Goal: Navigation & Orientation: Find specific page/section

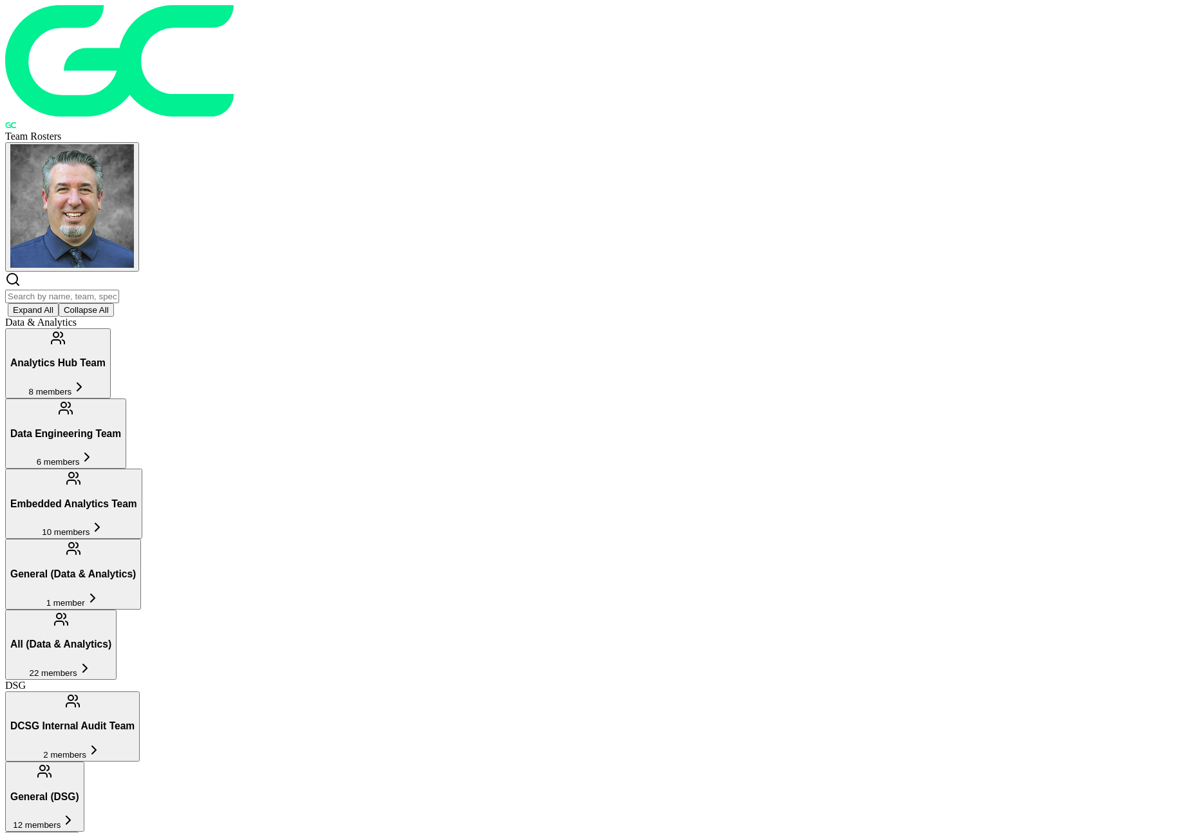
click at [59, 303] on button "Expand All" at bounding box center [33, 310] width 51 height 14
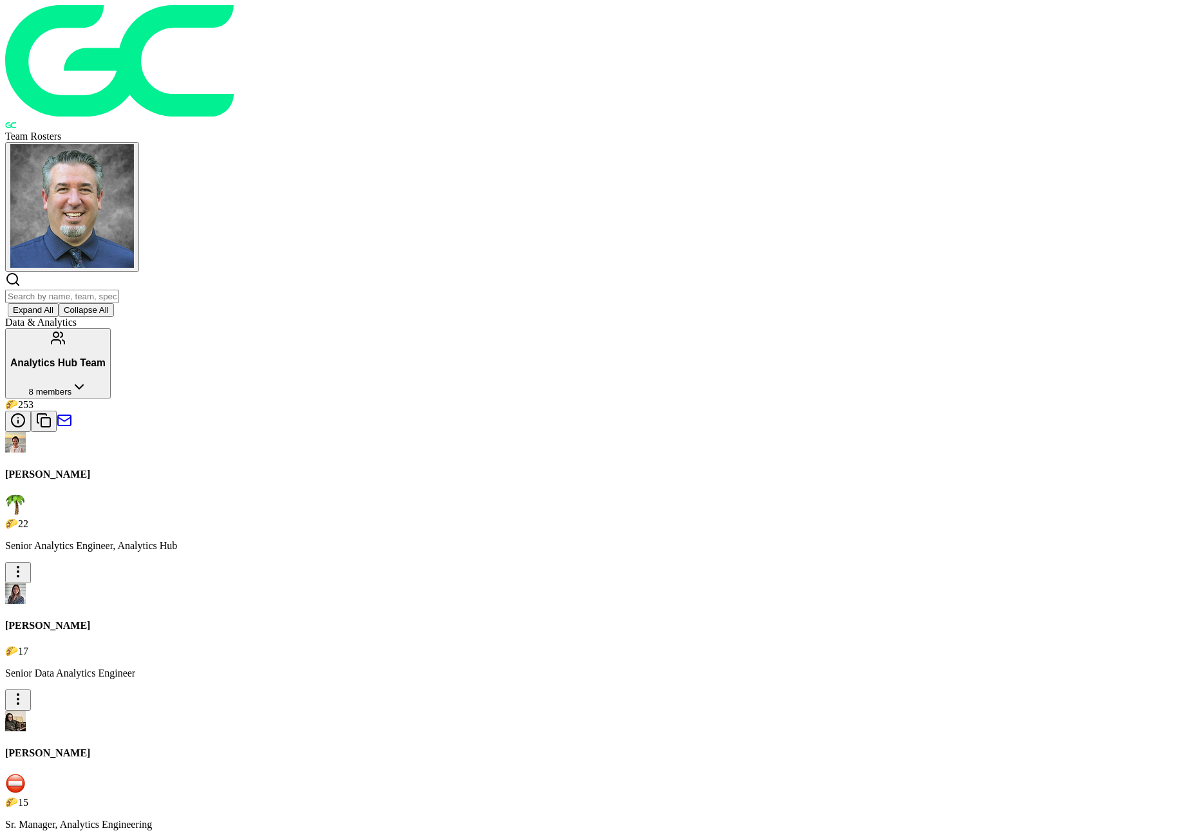
click at [87, 379] on icon at bounding box center [78, 386] width 15 height 15
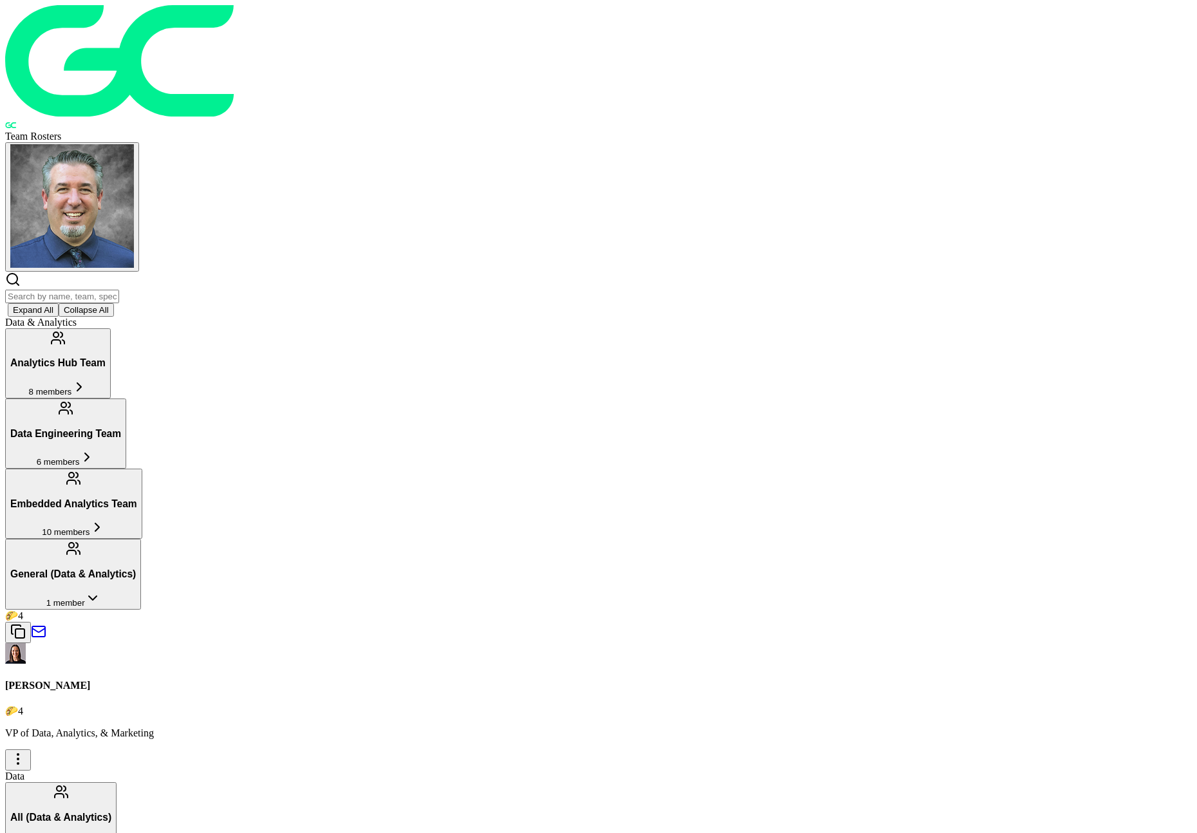
click at [100, 591] on icon at bounding box center [92, 598] width 15 height 15
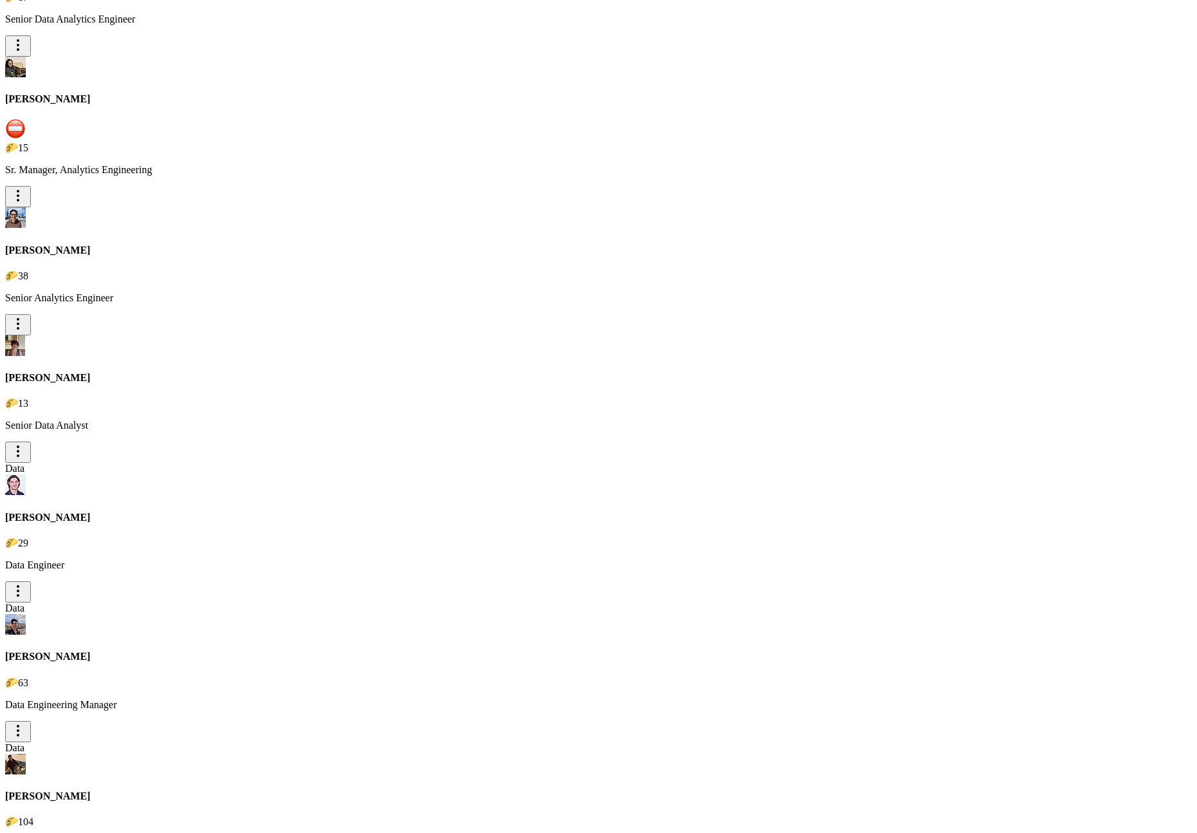
scroll to position [1027, 0]
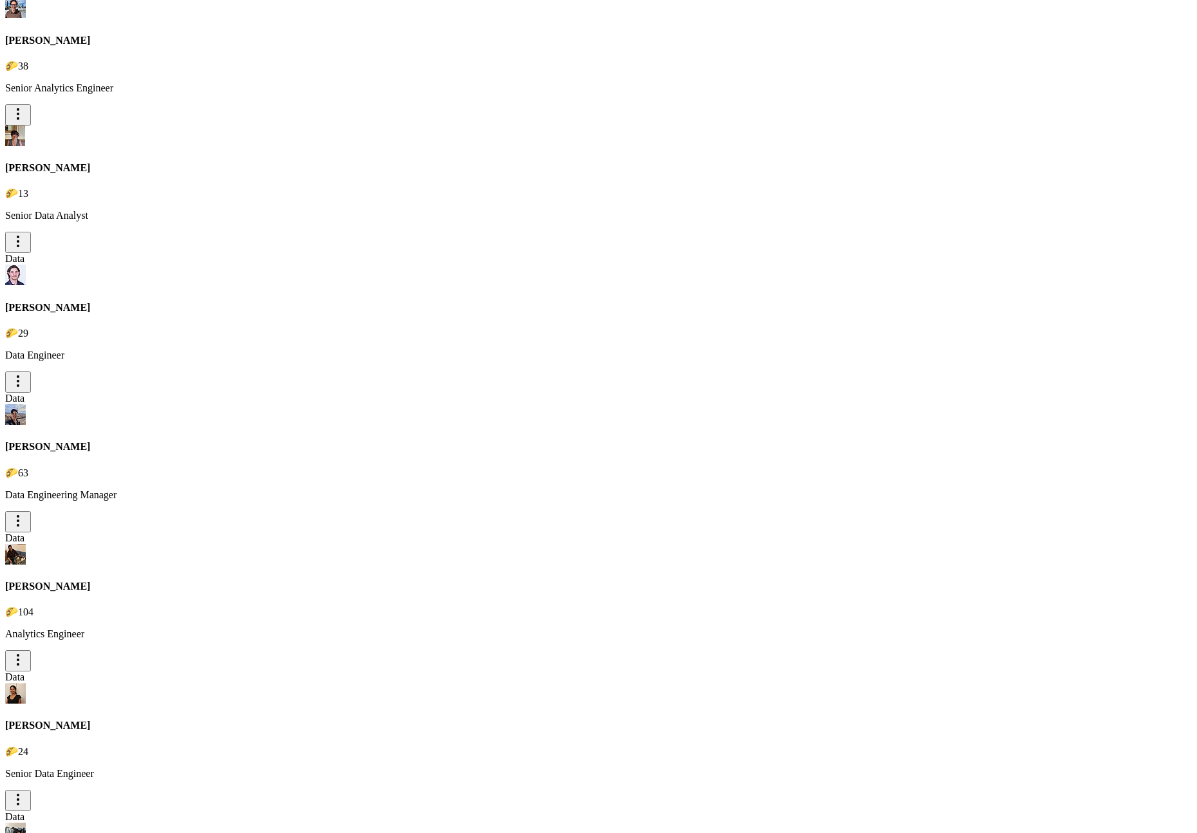
scroll to position [1163, 0]
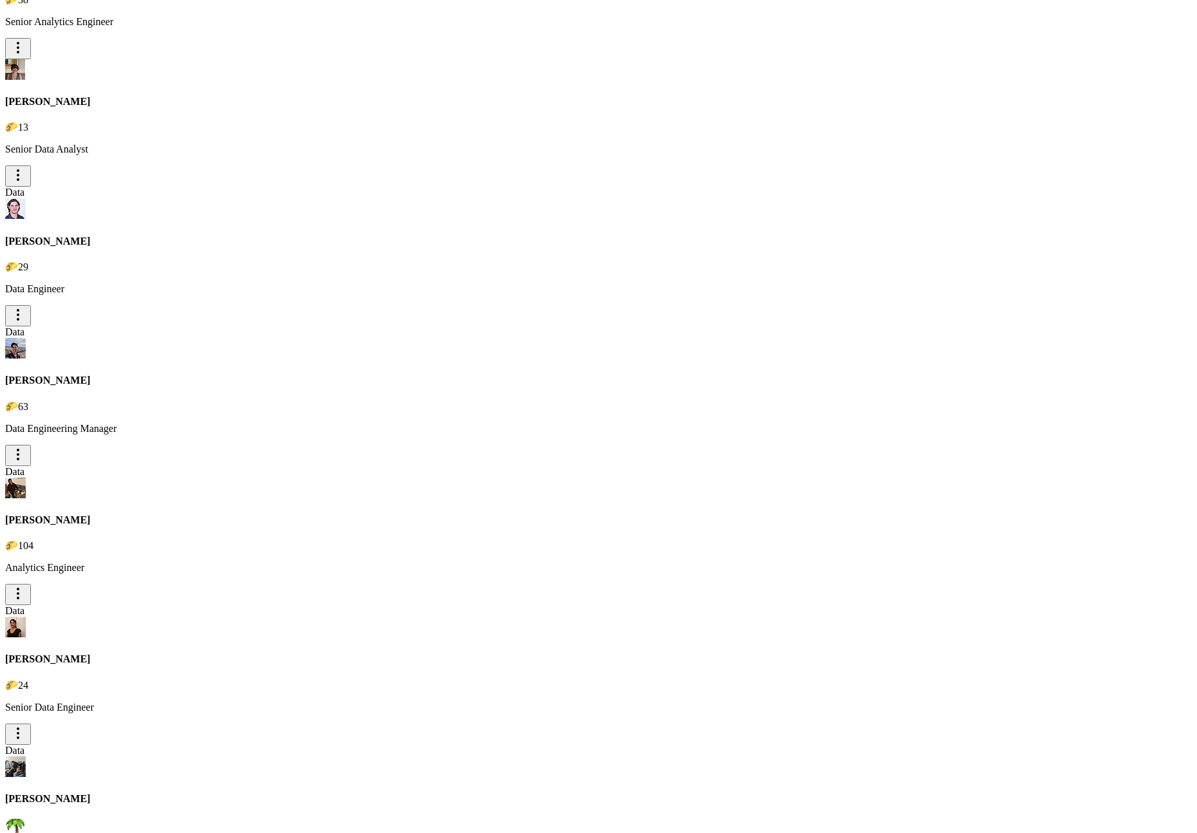
scroll to position [1221, 0]
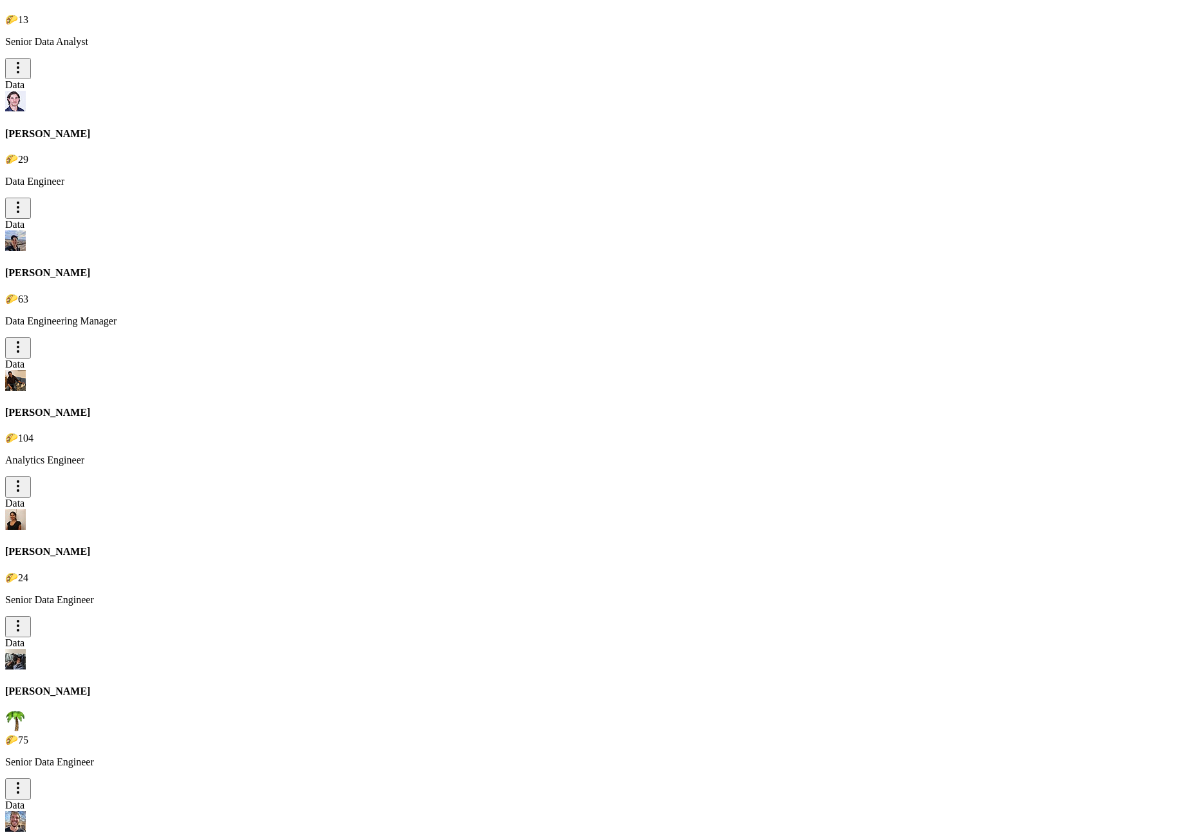
scroll to position [1010, 0]
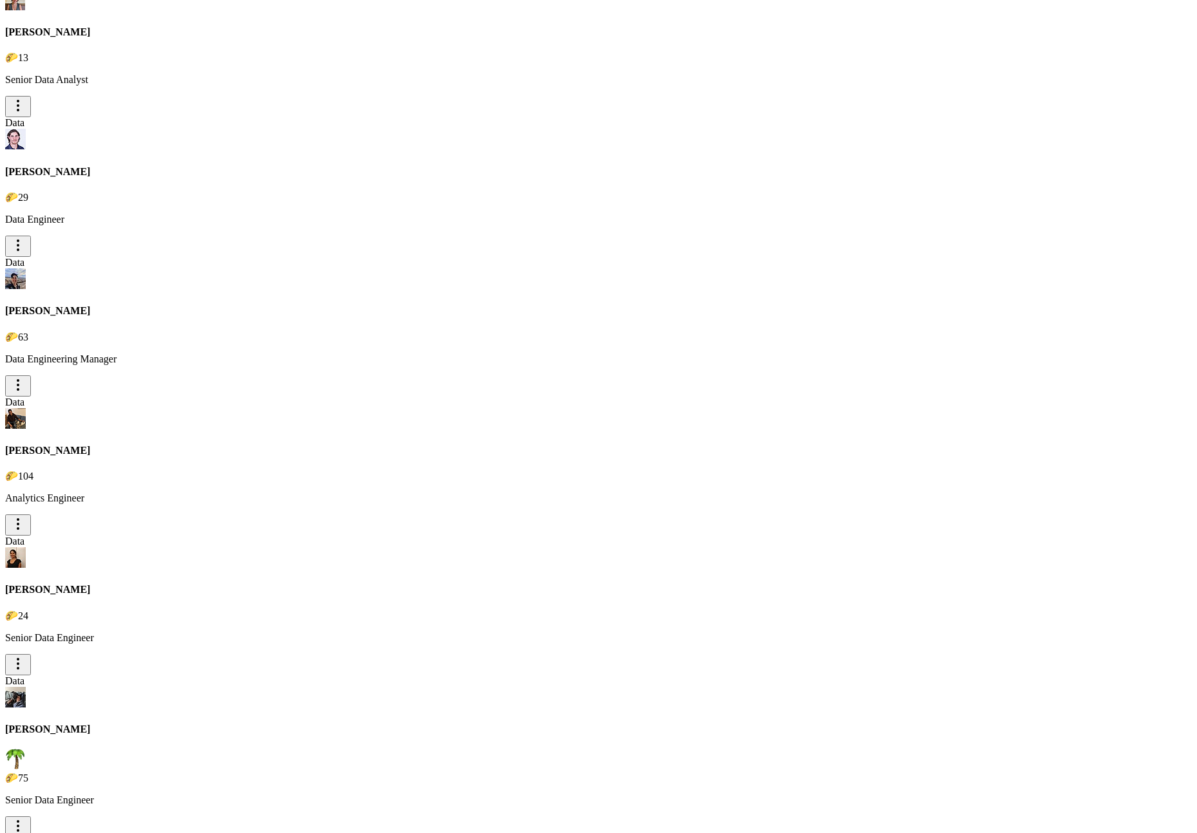
scroll to position [1290, 0]
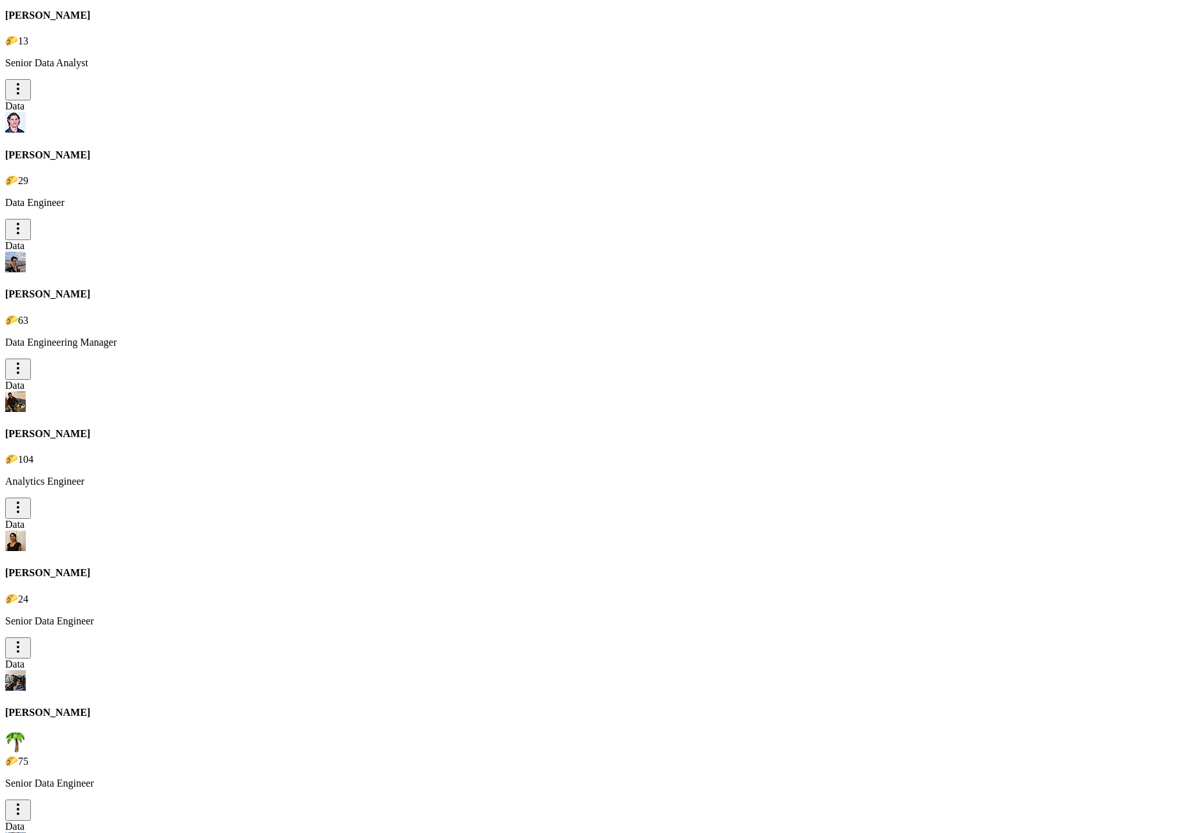
scroll to position [1315, 0]
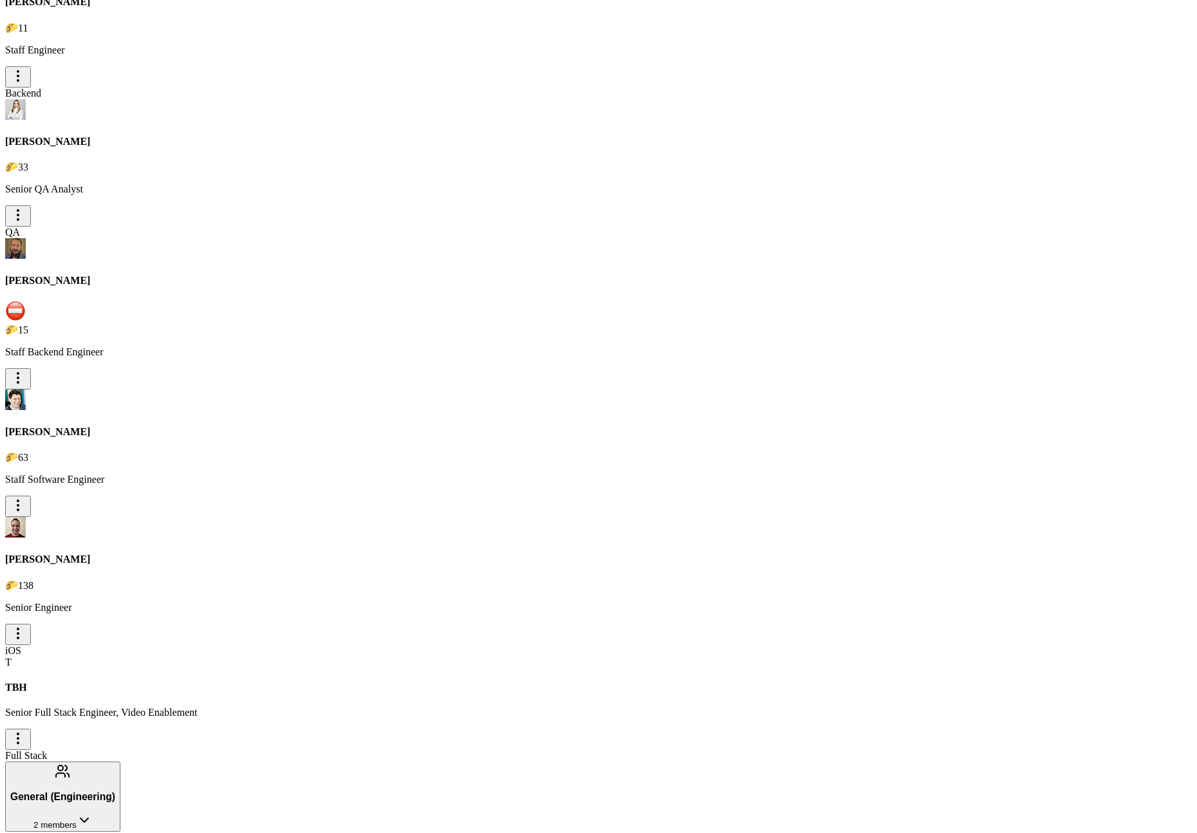
scroll to position [17046, 0]
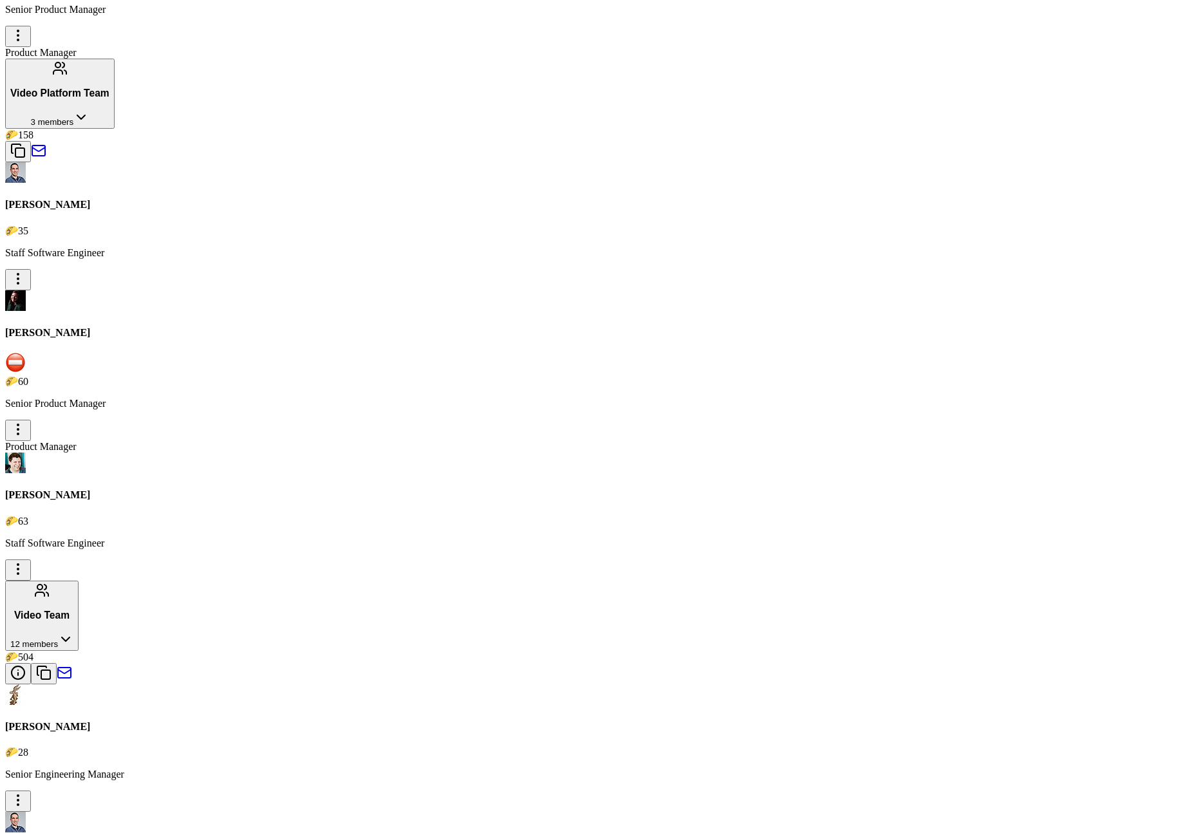
scroll to position [15341, 0]
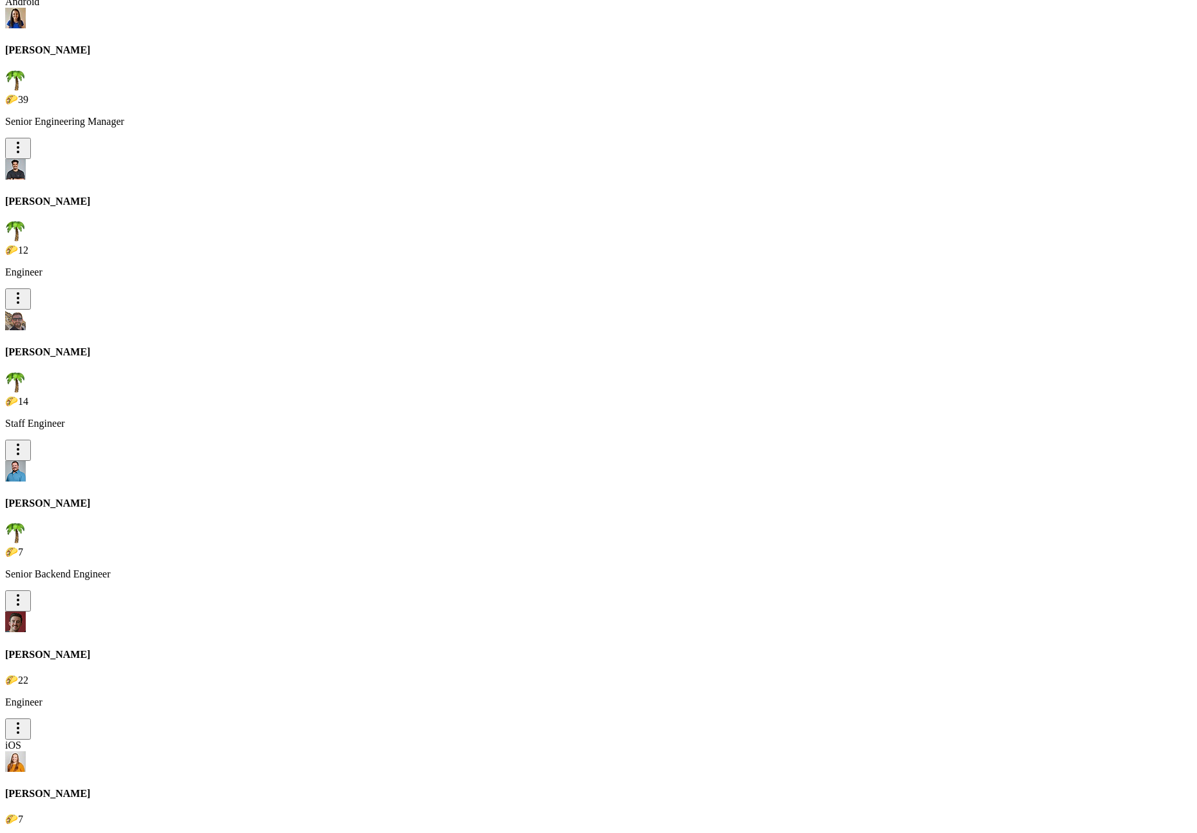
scroll to position [11373, 0]
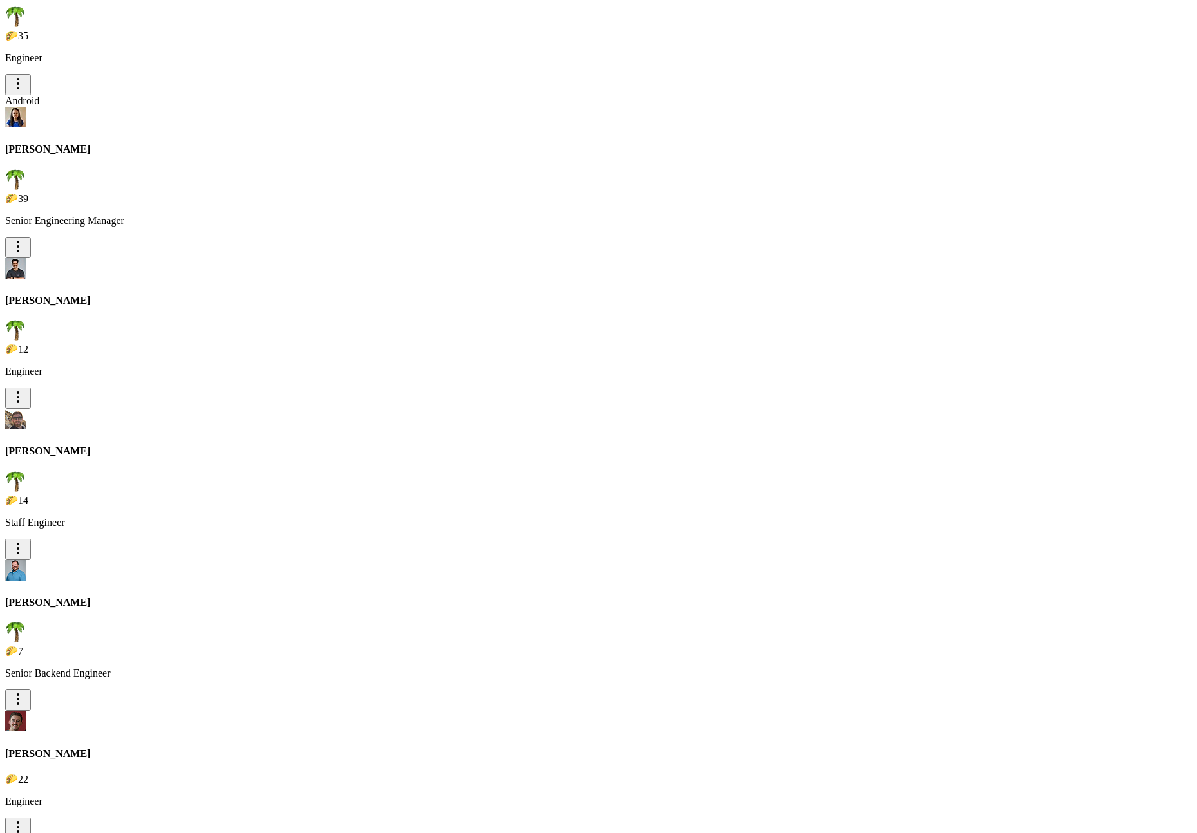
scroll to position [10926, 0]
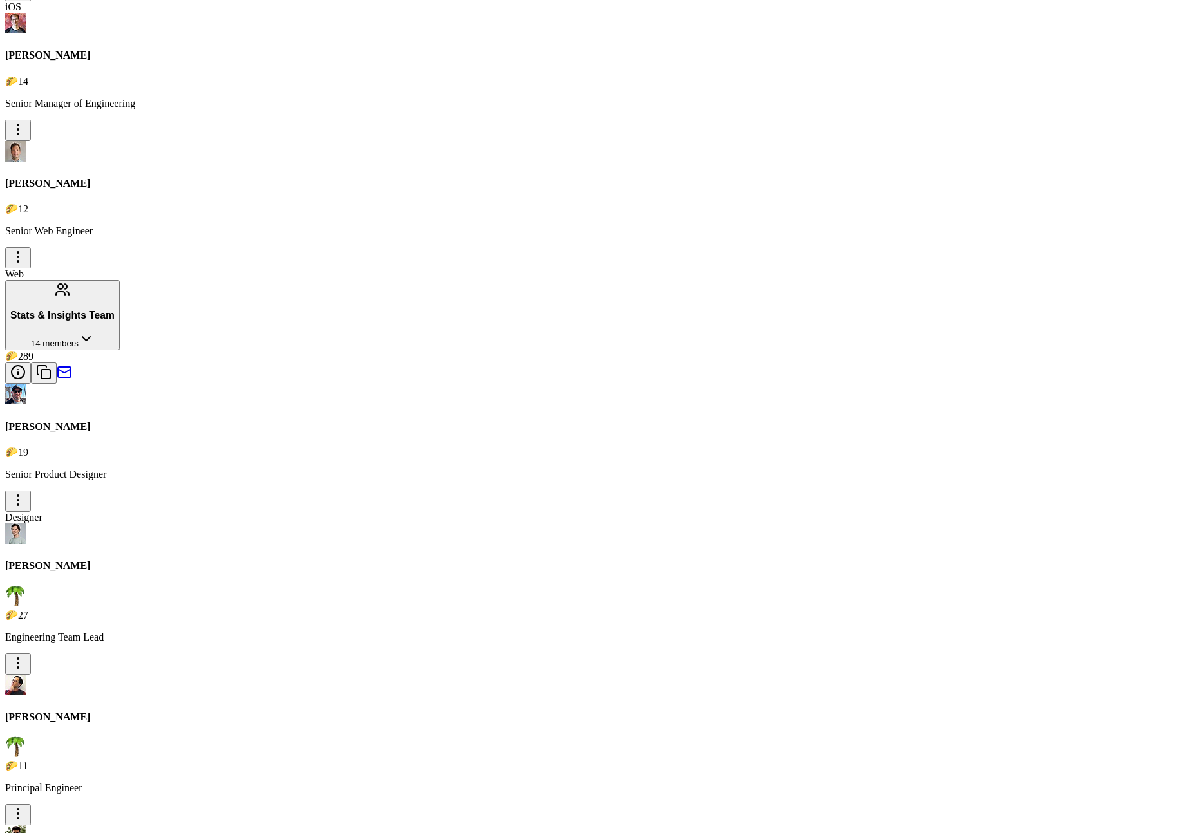
scroll to position [10049, 0]
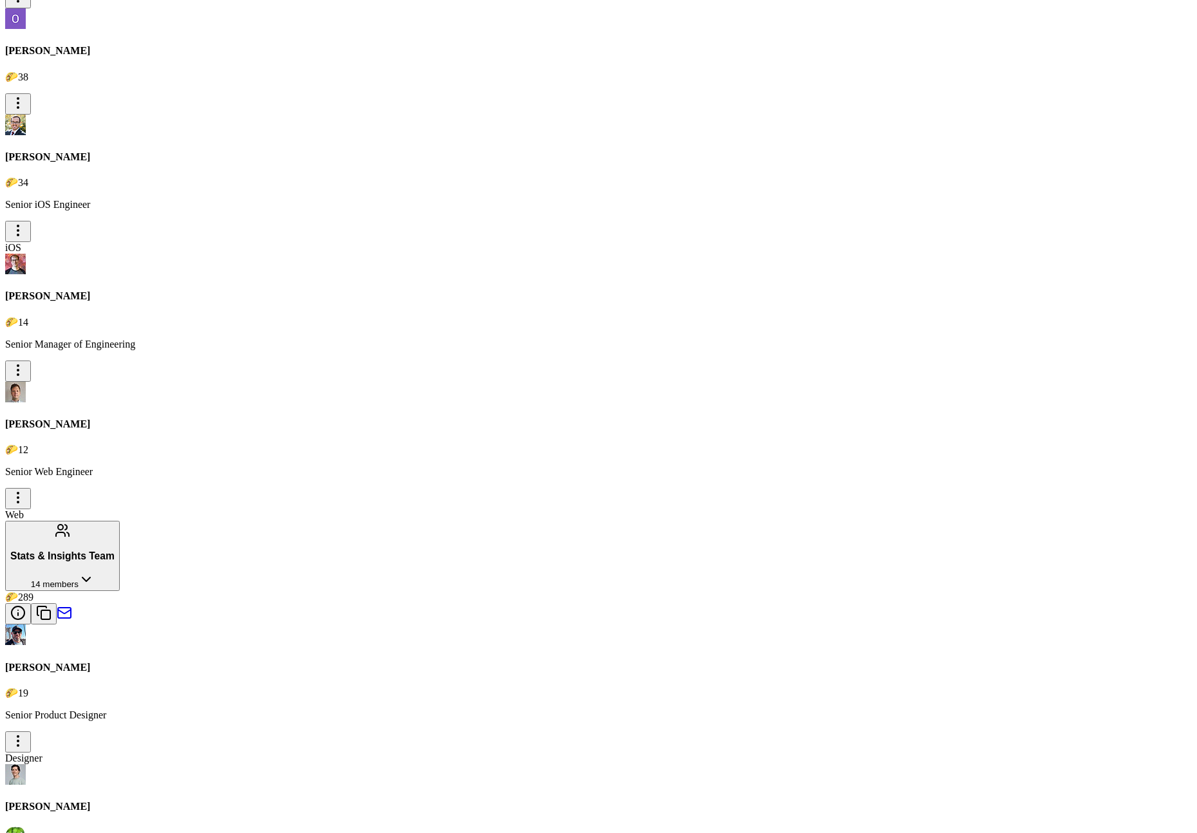
scroll to position [9999, 0]
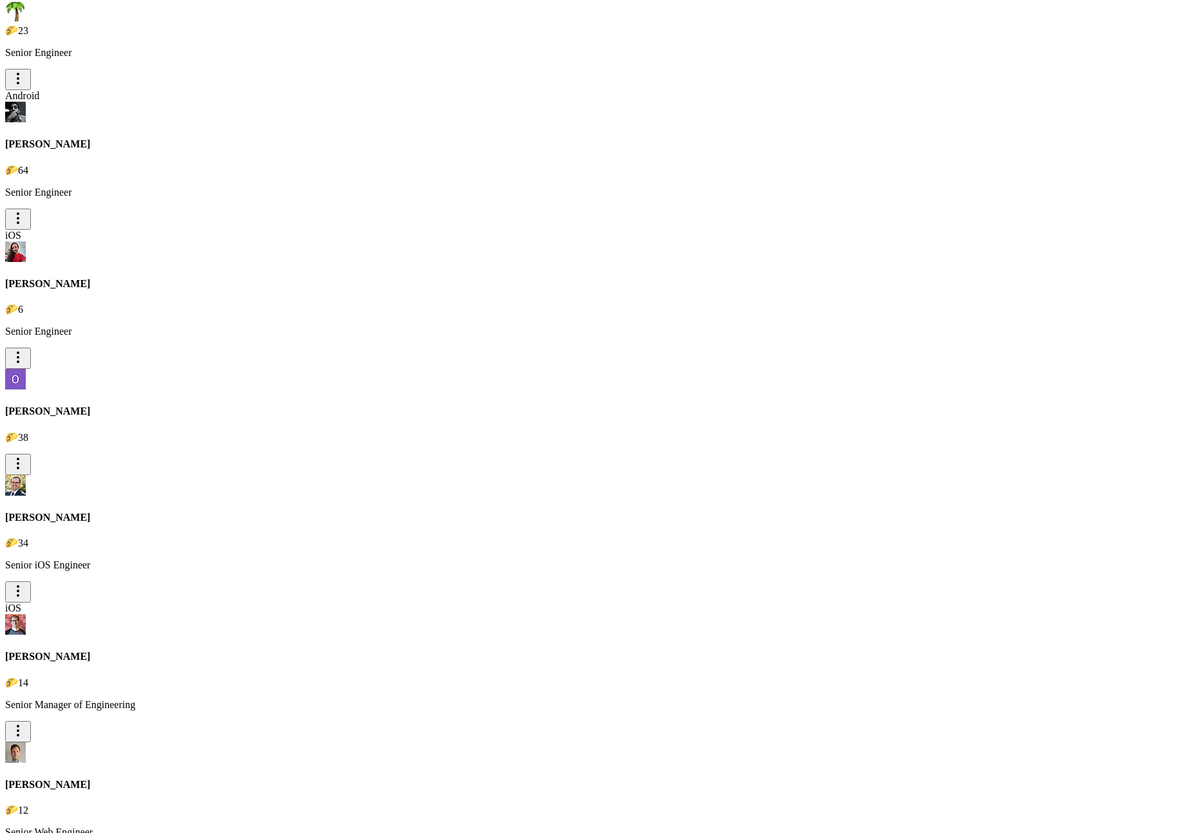
scroll to position [9581, 0]
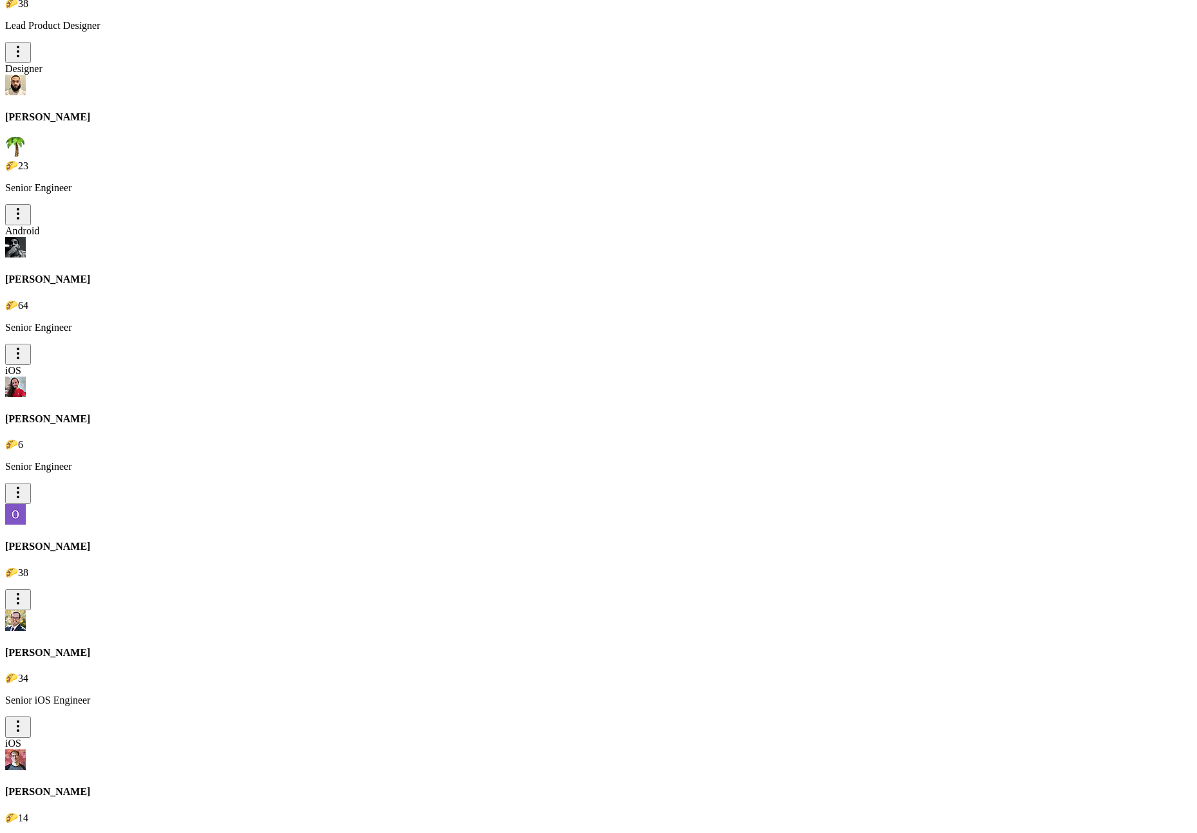
scroll to position [9486, 0]
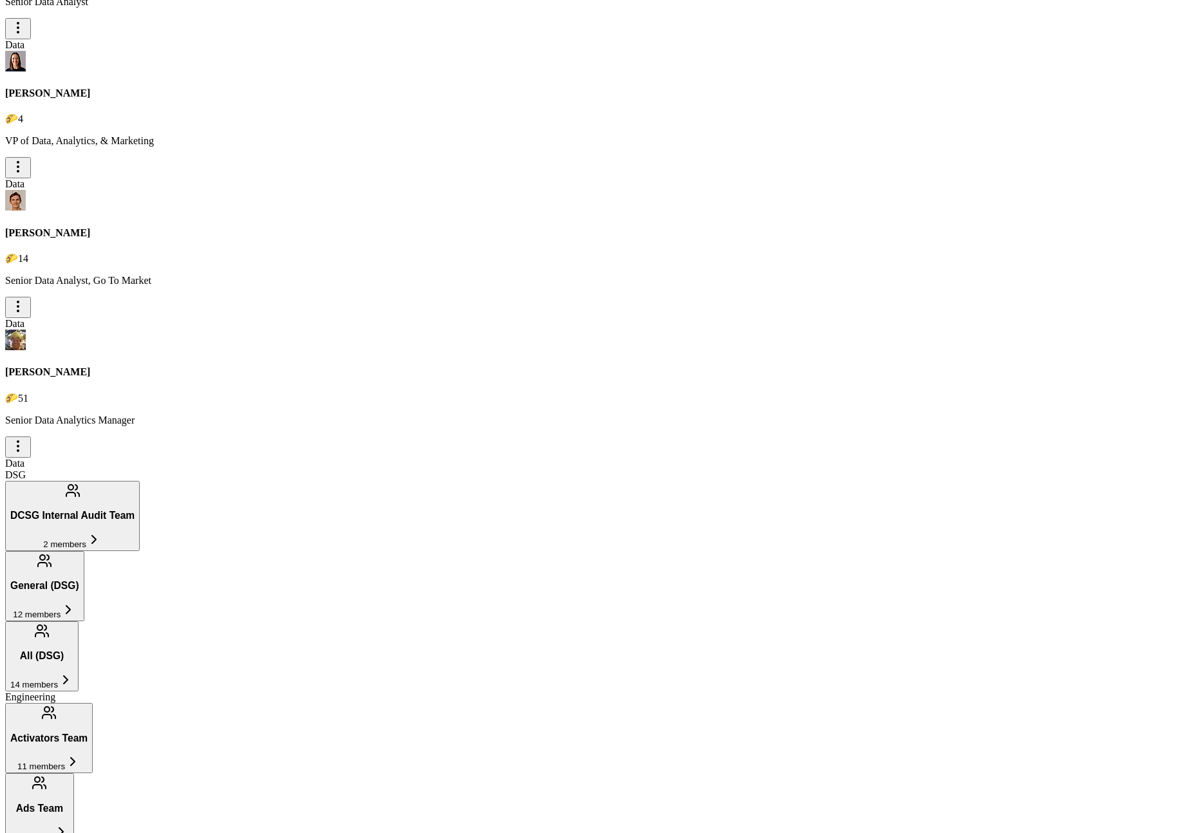
scroll to position [3206, 0]
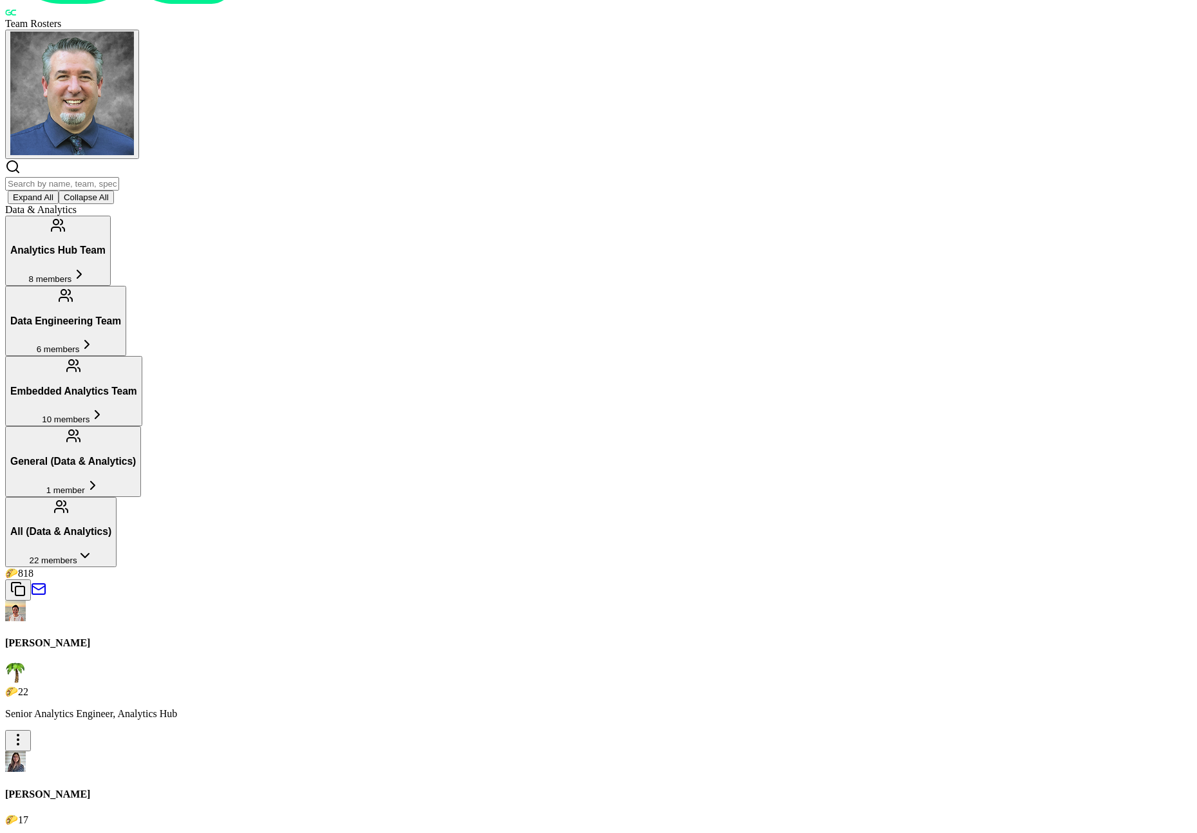
scroll to position [47, 0]
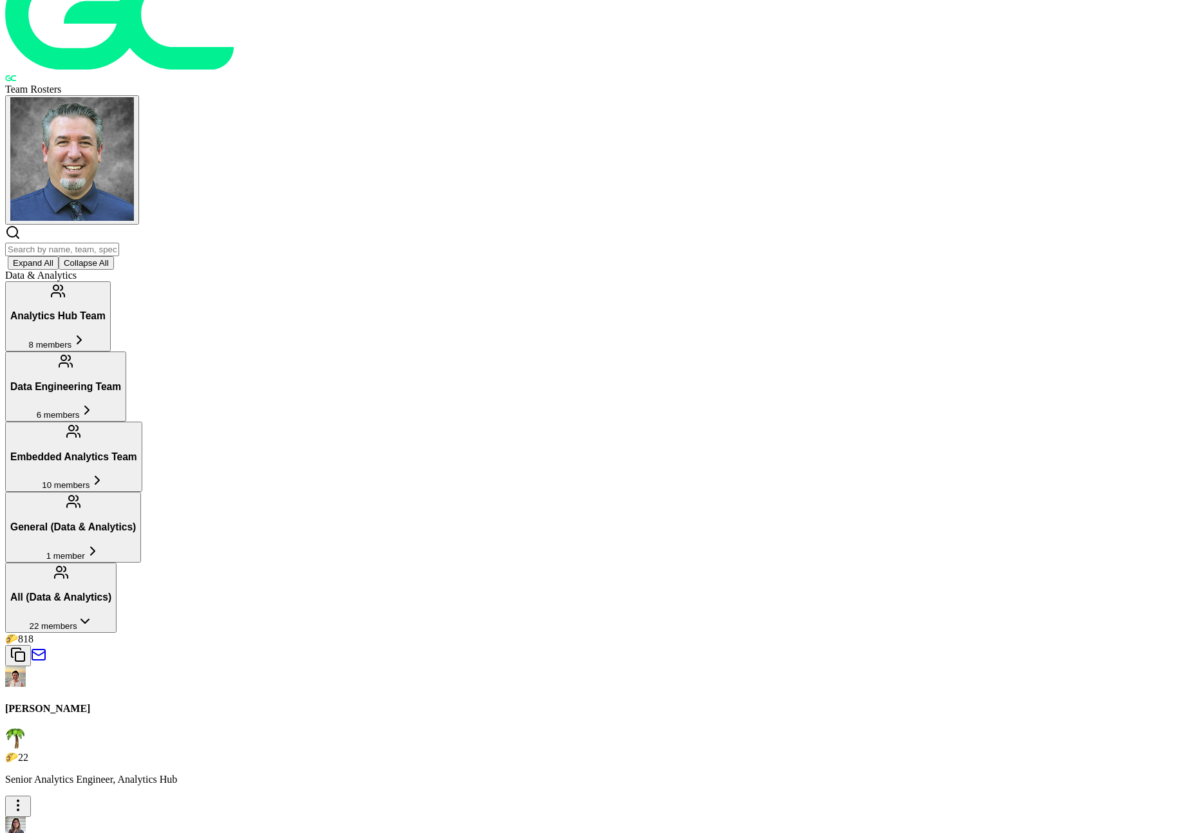
click at [93, 614] on icon at bounding box center [84, 621] width 15 height 15
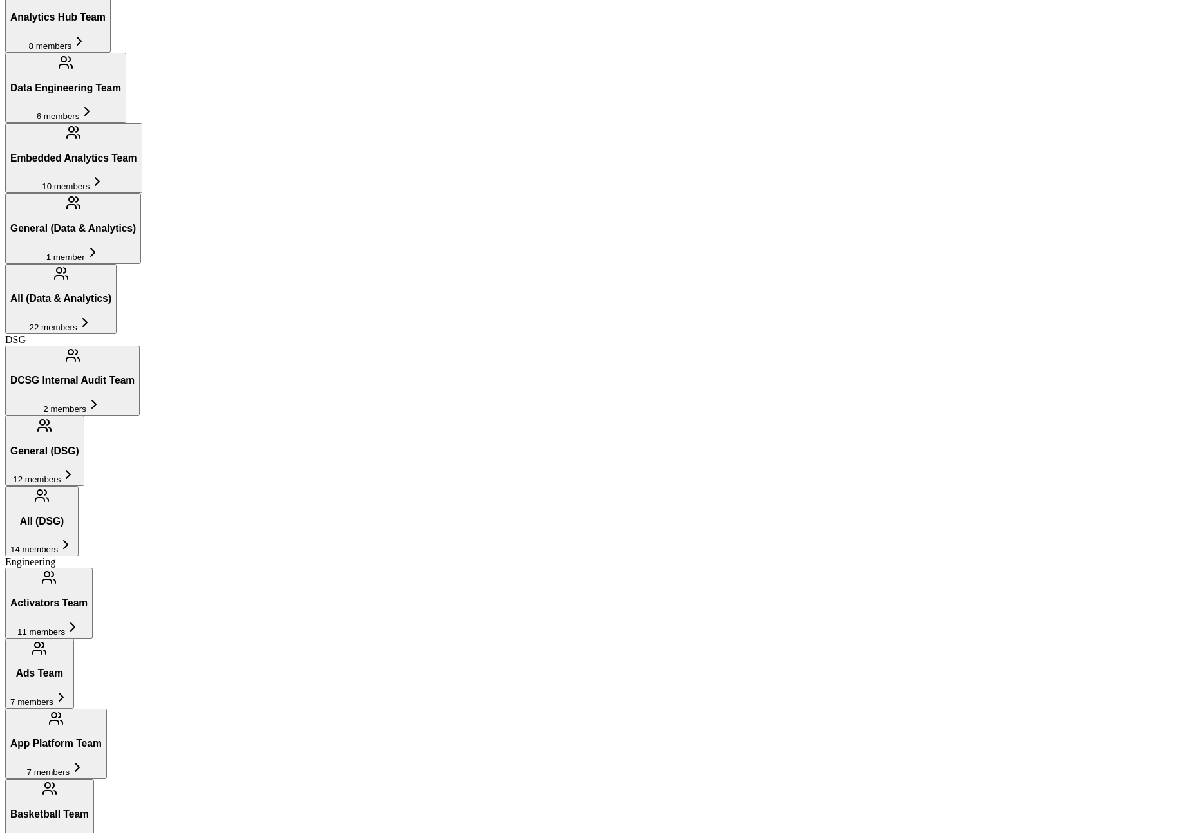
scroll to position [354, 0]
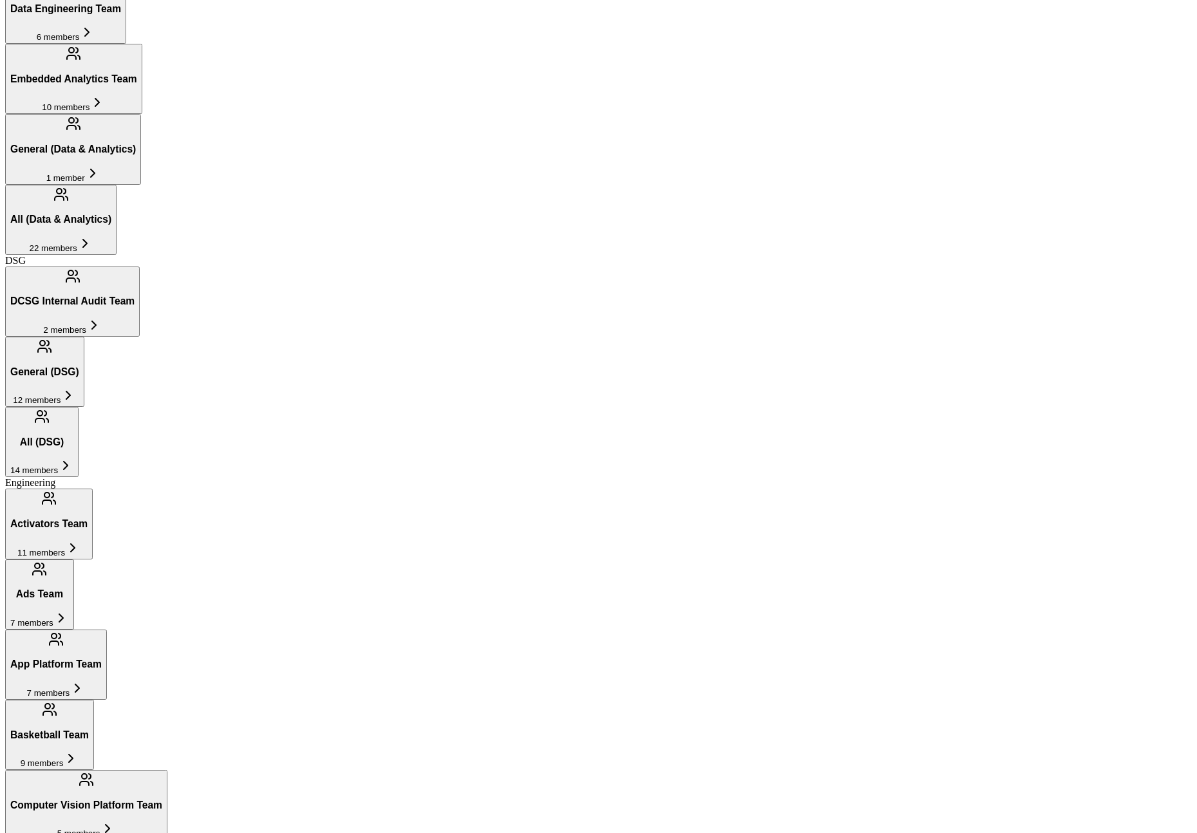
scroll to position [417, 0]
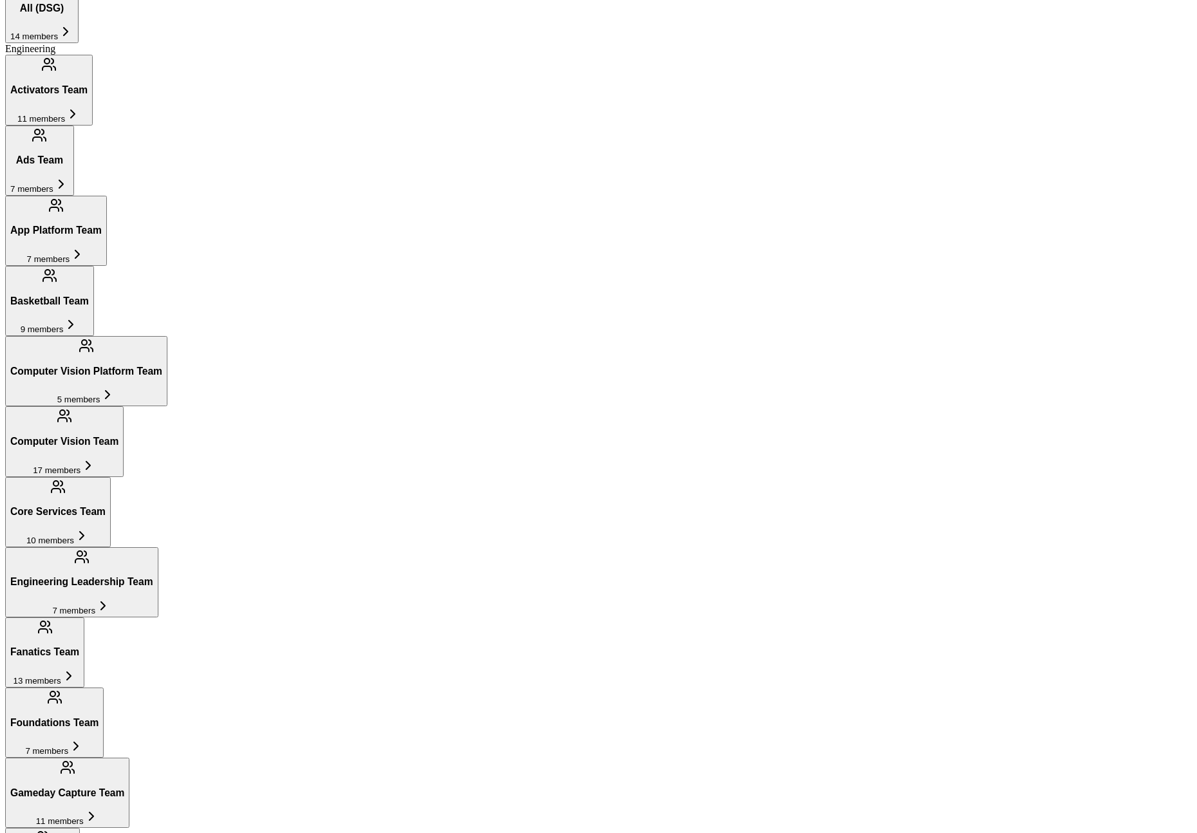
scroll to position [868, 0]
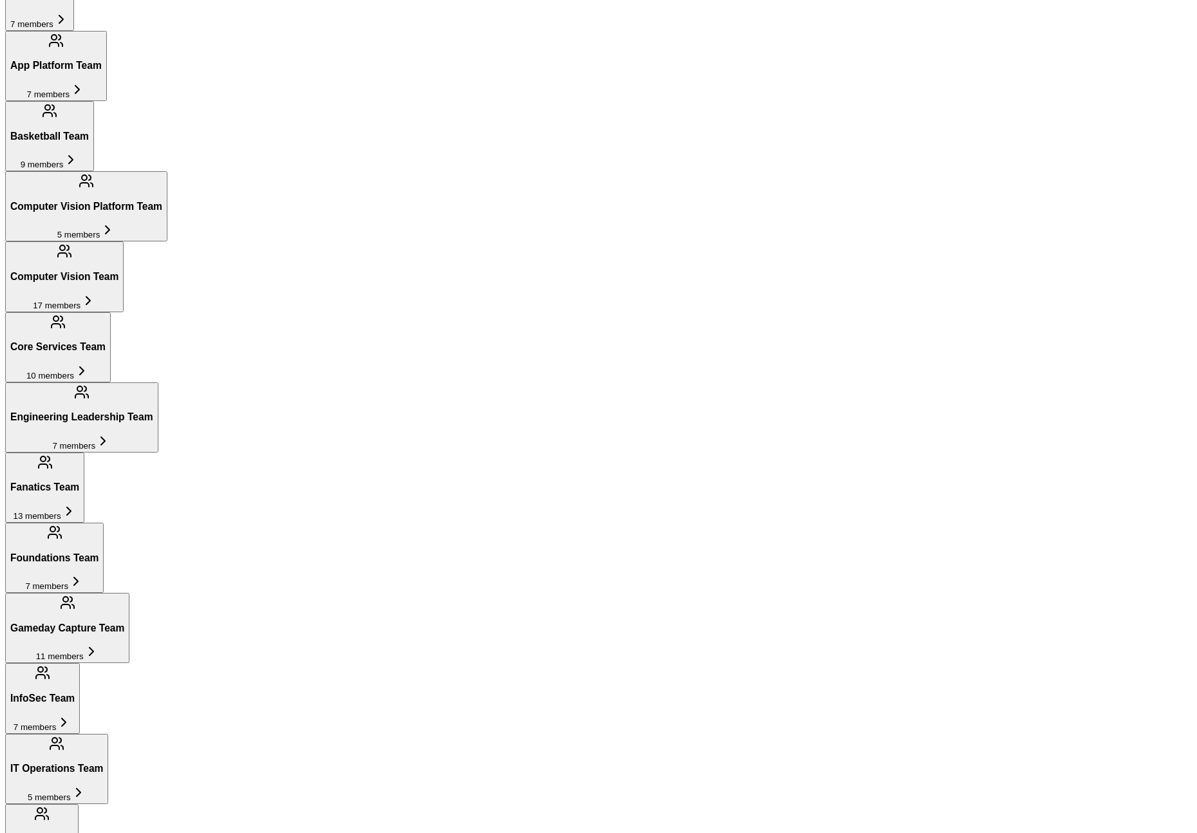
scroll to position [1032, 0]
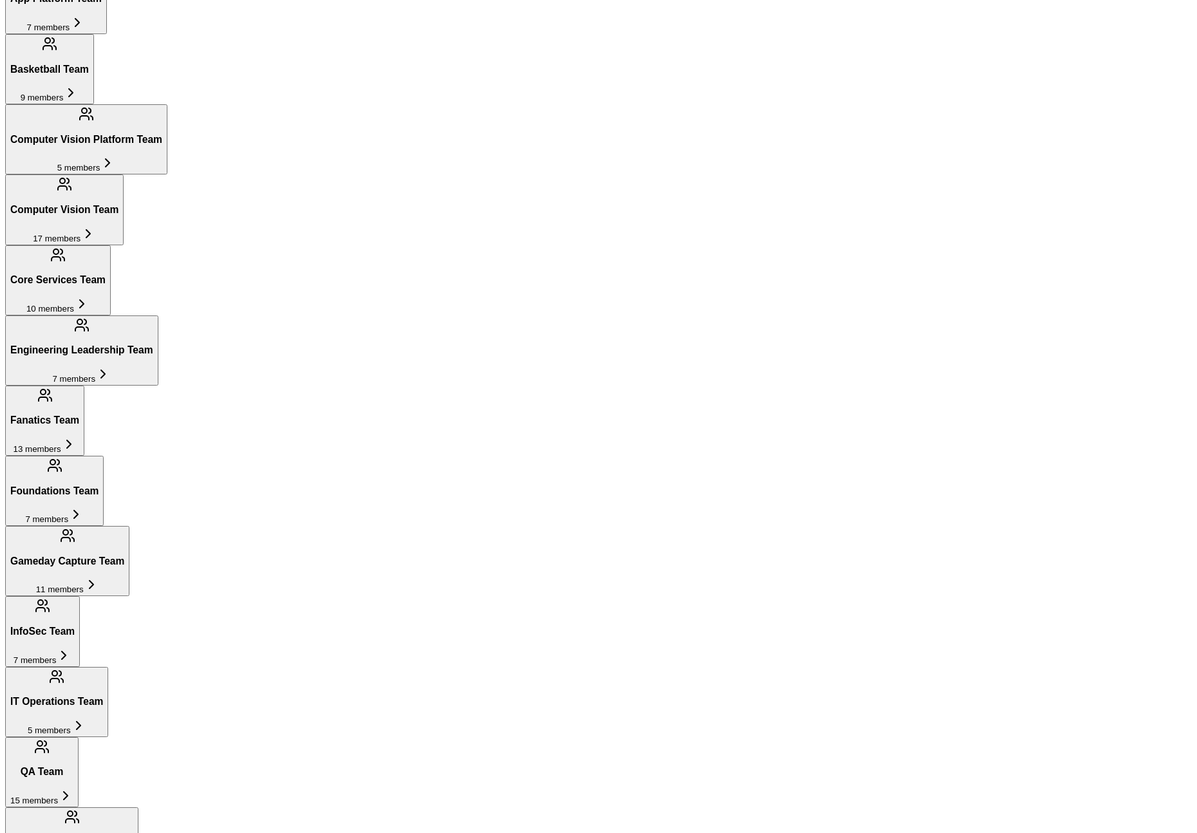
scroll to position [1074, 0]
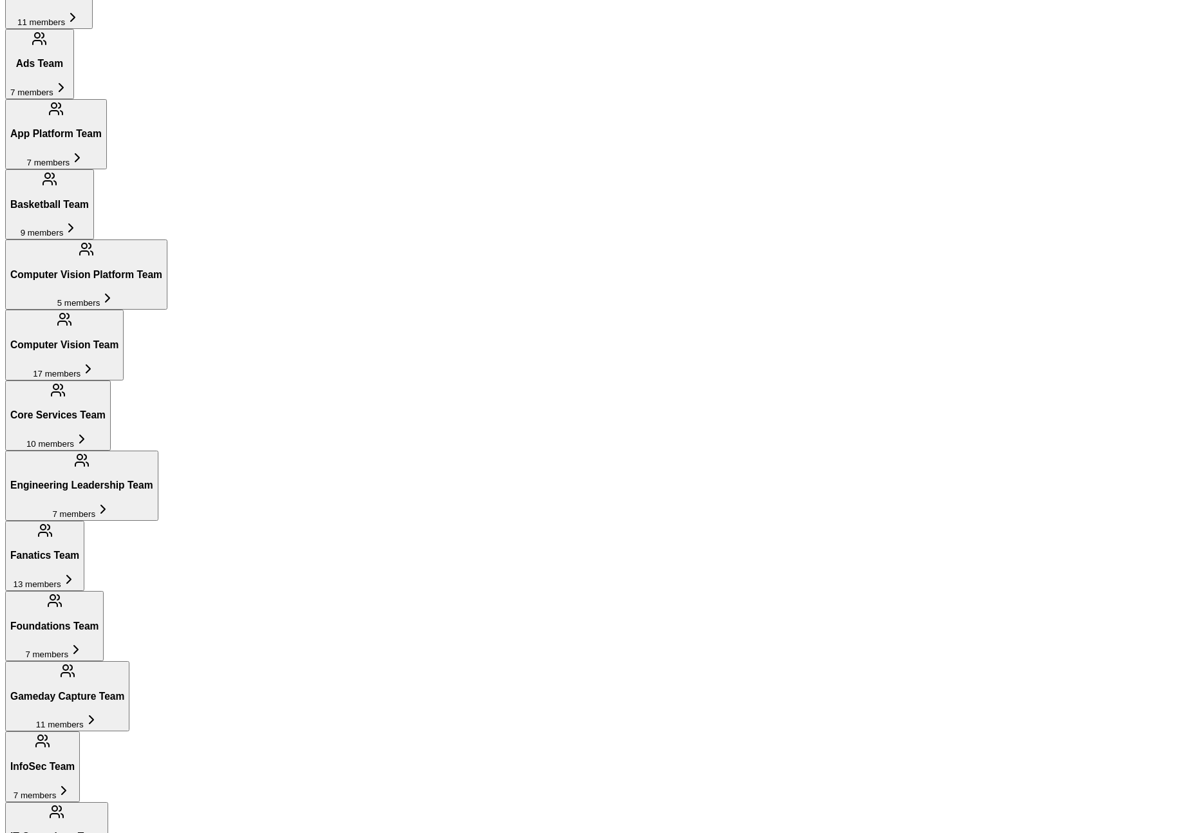
scroll to position [890, 0]
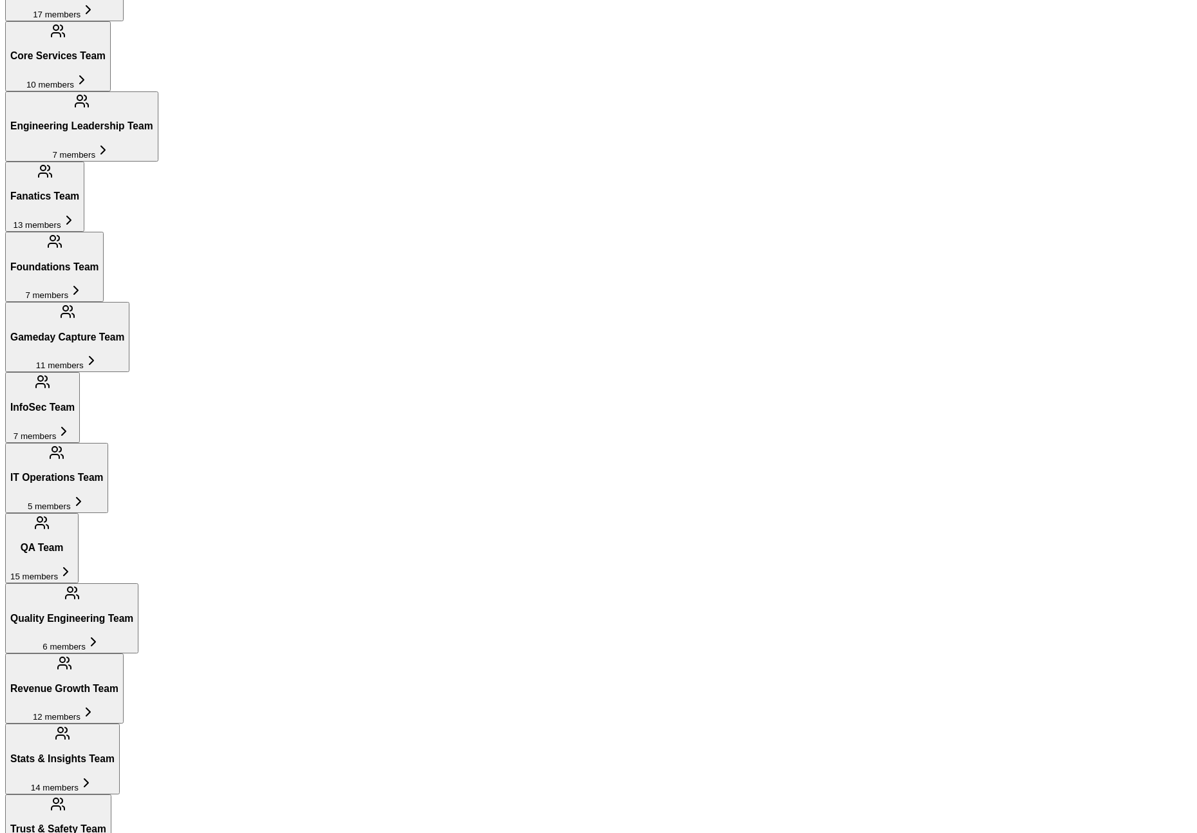
scroll to position [1116, 0]
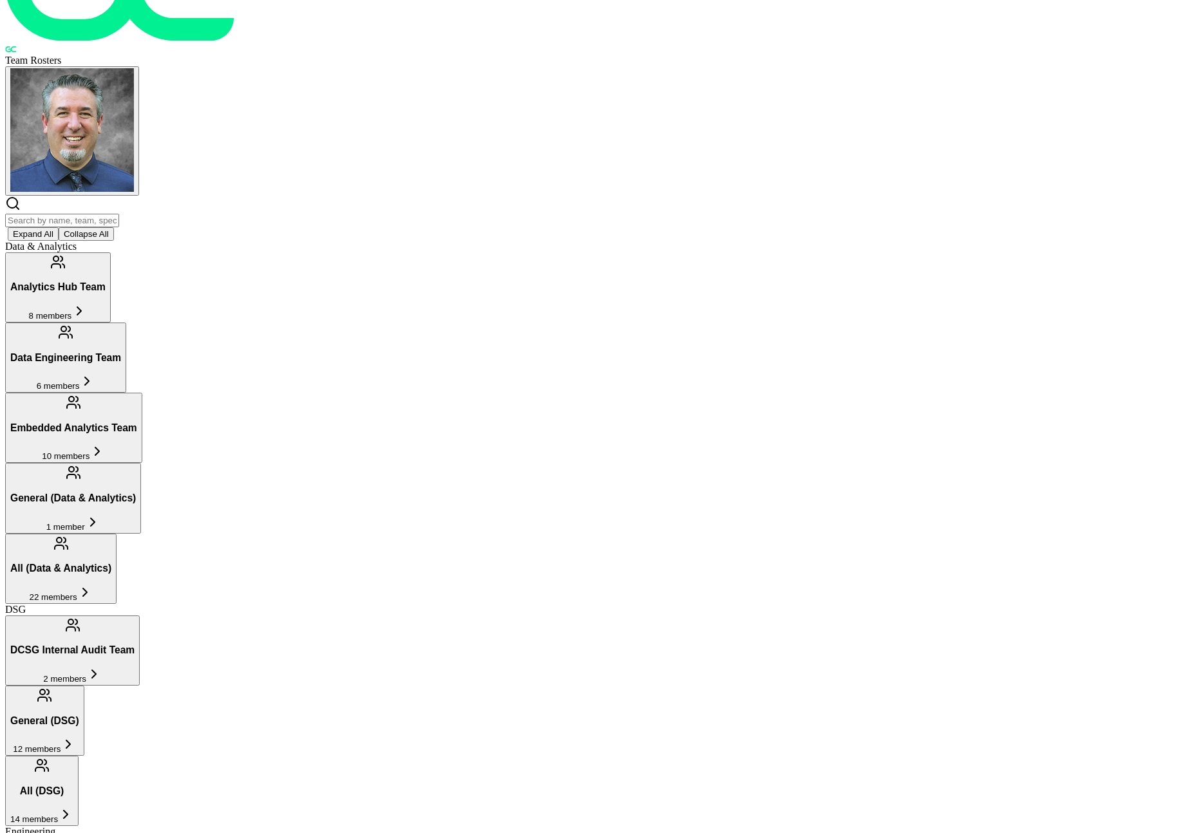
scroll to position [0, 0]
